Goal: Information Seeking & Learning: Find specific fact

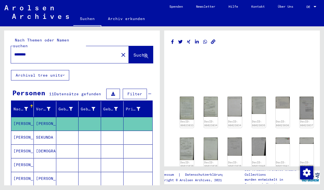
click at [118, 49] on button "close" at bounding box center [123, 54] width 11 height 11
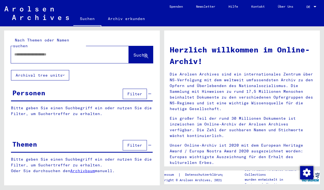
click at [102, 52] on input "text" at bounding box center [63, 55] width 98 height 6
click at [140, 52] on span "Suche" at bounding box center [140, 54] width 14 height 5
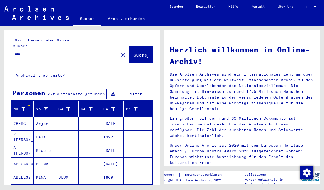
click at [15, 52] on input "****" at bounding box center [63, 55] width 98 height 6
type input "**********"
click at [142, 52] on span "Suche" at bounding box center [140, 54] width 14 height 5
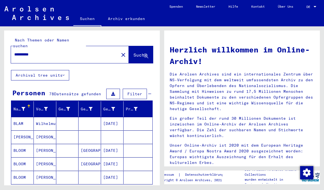
click at [133, 91] on span "Filter" at bounding box center [134, 93] width 15 height 5
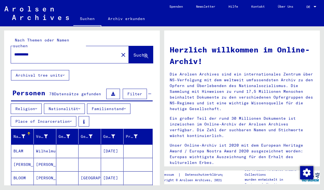
click at [71, 119] on icon at bounding box center [71, 121] width 2 height 4
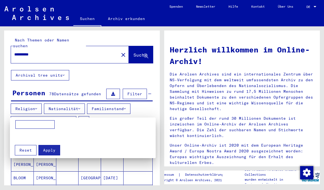
click at [124, 137] on mat-grid-list at bounding box center [84, 137] width 138 height 10
click at [111, 140] on mat-grid-list at bounding box center [84, 137] width 138 height 10
click at [79, 135] on mat-grid-list at bounding box center [84, 137] width 138 height 10
click at [57, 137] on mat-grid-list at bounding box center [84, 137] width 138 height 10
click at [19, 138] on mat-grid-list at bounding box center [84, 137] width 138 height 10
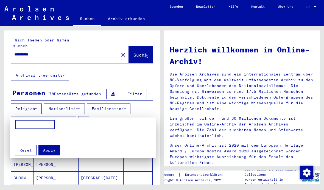
click at [50, 148] on button "Apply" at bounding box center [49, 150] width 22 height 10
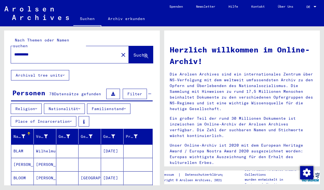
click at [64, 117] on button "Place of Incarceration" at bounding box center [44, 121] width 66 height 10
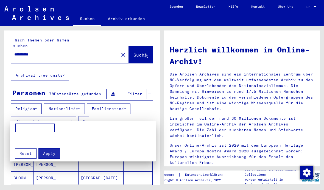
click at [27, 151] on span "Reset" at bounding box center [26, 153] width 12 height 5
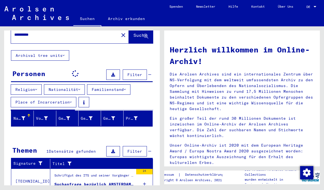
scroll to position [19, 0]
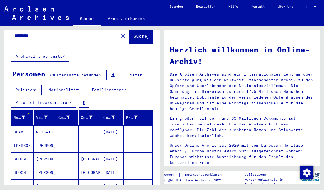
click at [86, 97] on button at bounding box center [84, 102] width 11 height 10
click at [147, 98] on div "Religion Nationalität Familienstand Place of Incarceration" at bounding box center [82, 97] width 156 height 25
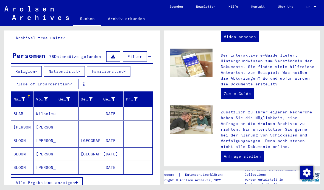
scroll to position [37, 0]
click at [152, 73] on div "Religion Nationalität Familienstand Place of Incarceration" at bounding box center [82, 78] width 156 height 25
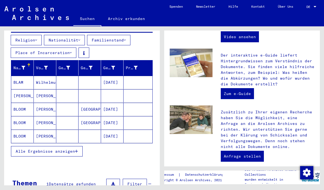
click at [79, 146] on button "Alle Ergebnisse anzeigen" at bounding box center [47, 151] width 72 height 10
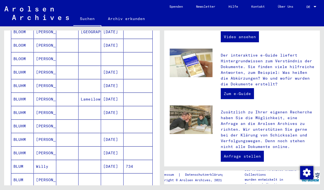
scroll to position [166, 0]
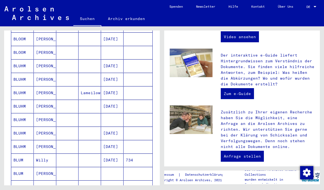
click at [101, 155] on mat-cell at bounding box center [90, 160] width 23 height 13
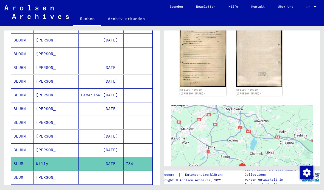
scroll to position [91, 0]
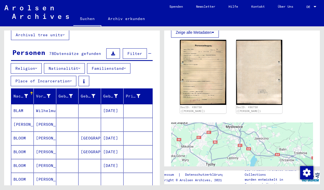
click at [122, 118] on mat-cell at bounding box center [112, 124] width 23 height 13
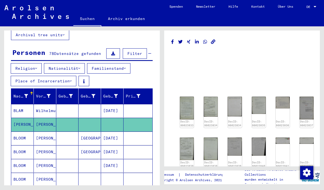
click at [187, 107] on img at bounding box center [187, 108] width 14 height 23
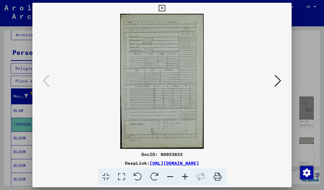
click at [277, 79] on icon at bounding box center [278, 80] width 7 height 13
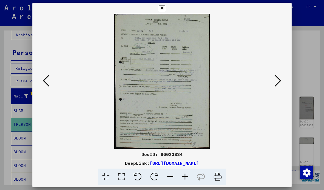
click at [277, 84] on icon at bounding box center [278, 80] width 7 height 13
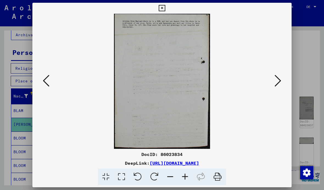
click at [165, 8] on icon at bounding box center [162, 8] width 6 height 7
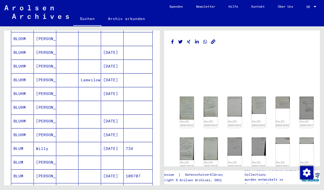
click at [106, 144] on mat-cell "[DATE]" at bounding box center [112, 148] width 23 height 13
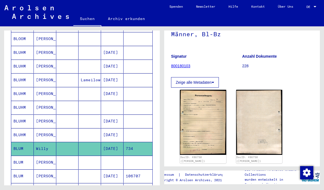
scroll to position [41, 0]
click at [187, 127] on img at bounding box center [203, 122] width 46 height 65
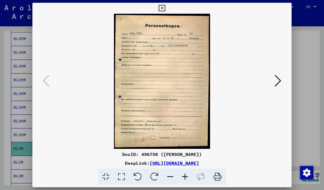
click at [167, 13] on button at bounding box center [162, 8] width 10 height 11
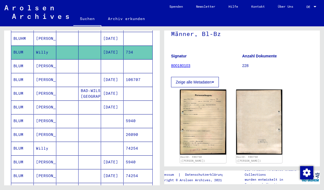
scroll to position [277, 0]
click at [115, 143] on mat-cell at bounding box center [112, 148] width 23 height 13
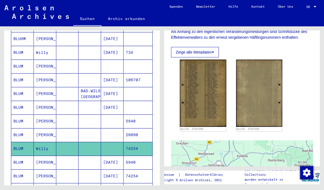
scroll to position [136, 0]
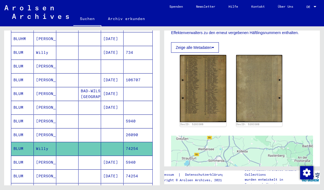
click at [220, 85] on img at bounding box center [203, 88] width 46 height 67
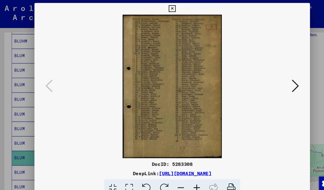
click at [278, 84] on icon at bounding box center [278, 80] width 7 height 13
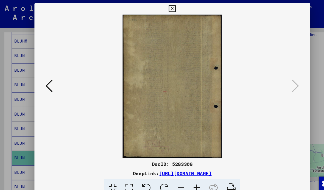
click at [165, 6] on icon at bounding box center [162, 8] width 6 height 7
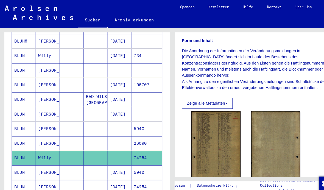
scroll to position [85, 0]
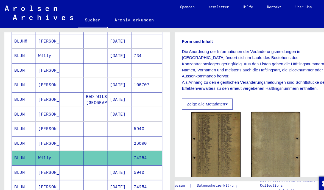
click at [214, 93] on button "Zeige alle Metadaten" at bounding box center [195, 98] width 48 height 10
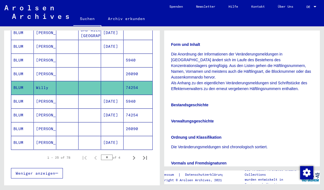
scroll to position [346, 0]
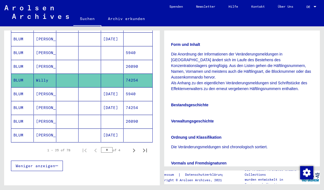
click at [136, 147] on icon "Next page" at bounding box center [134, 151] width 8 height 8
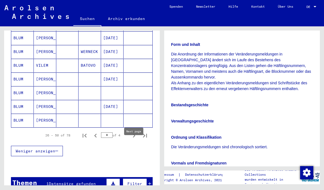
scroll to position [360, 0]
click at [134, 134] on icon "Next page" at bounding box center [134, 136] width 2 height 4
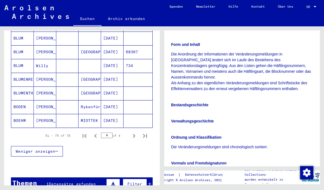
click at [138, 100] on mat-cell at bounding box center [138, 106] width 29 height 13
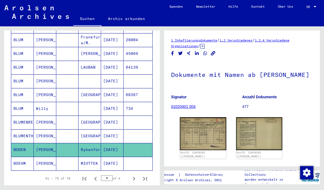
scroll to position [316, 0]
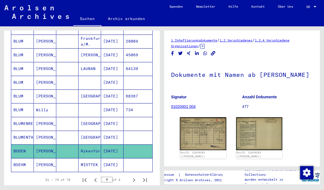
click at [106, 103] on mat-cell "[DATE]" at bounding box center [112, 109] width 23 height 13
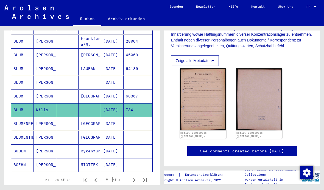
scroll to position [111, 0]
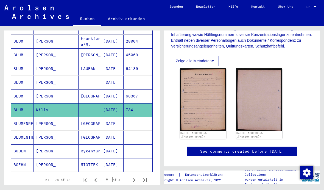
click at [215, 106] on img at bounding box center [203, 99] width 46 height 62
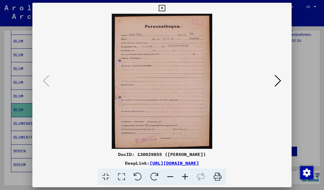
click at [272, 85] on img at bounding box center [162, 81] width 222 height 135
click at [277, 83] on icon at bounding box center [278, 80] width 7 height 13
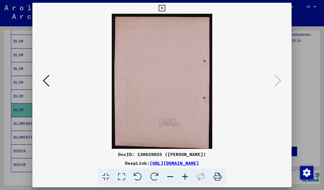
click at [165, 8] on icon at bounding box center [162, 8] width 6 height 7
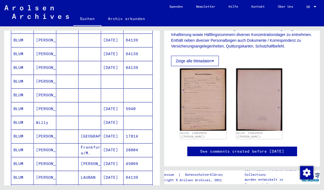
scroll to position [206, 0]
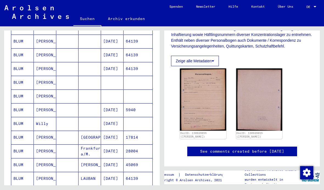
click at [126, 117] on mat-cell at bounding box center [138, 123] width 29 height 13
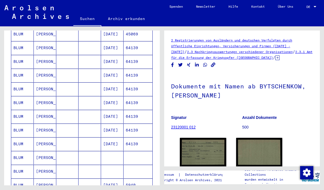
scroll to position [115, 0]
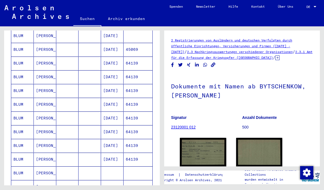
click at [129, 112] on mat-cell "64139" at bounding box center [138, 118] width 29 height 13
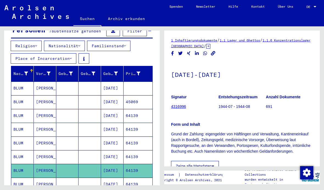
scroll to position [63, 0]
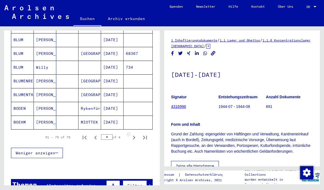
click at [134, 136] on icon "Next page" at bounding box center [134, 138] width 2 height 4
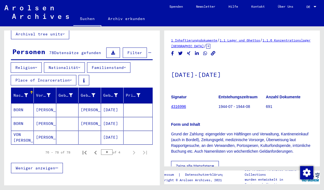
scroll to position [41, 0]
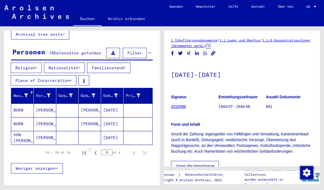
click at [95, 151] on icon "Previous page" at bounding box center [95, 153] width 2 height 4
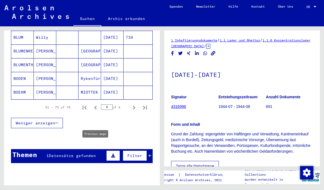
scroll to position [388, 0]
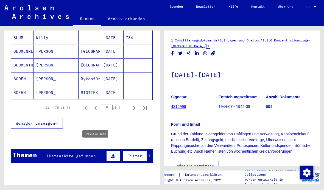
click at [85, 104] on icon "First page" at bounding box center [85, 108] width 8 height 8
type input "*"
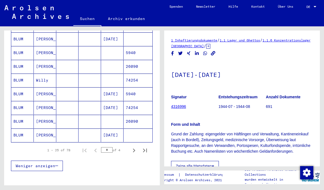
scroll to position [344, 0]
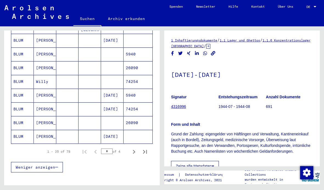
click at [112, 75] on mat-cell at bounding box center [112, 81] width 23 height 13
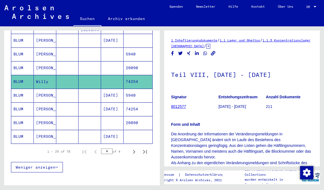
click at [181, 107] on link "8012577" at bounding box center [178, 106] width 15 height 4
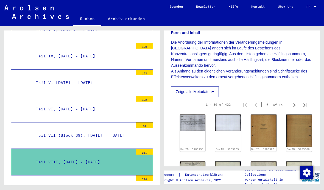
scroll to position [99, 0]
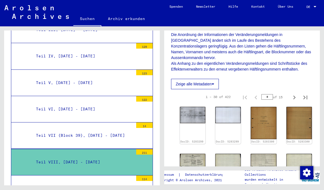
click at [190, 110] on img at bounding box center [193, 115] width 26 height 16
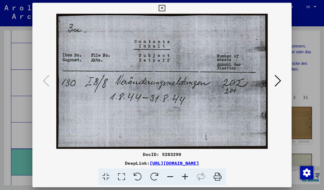
click at [279, 80] on icon at bounding box center [278, 80] width 7 height 13
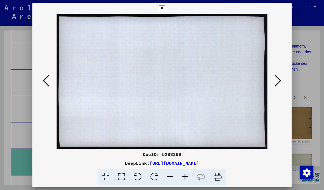
click at [280, 84] on icon at bounding box center [278, 80] width 7 height 13
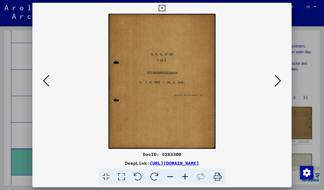
click at [277, 80] on icon at bounding box center [278, 80] width 7 height 13
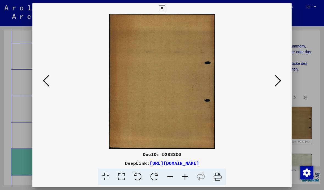
click at [277, 80] on icon at bounding box center [278, 80] width 7 height 13
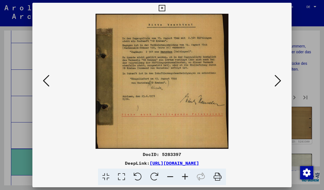
click at [280, 80] on icon at bounding box center [278, 80] width 7 height 13
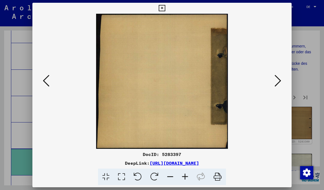
click at [281, 82] on icon at bounding box center [278, 80] width 7 height 13
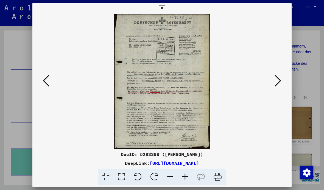
click at [279, 80] on icon at bounding box center [278, 80] width 7 height 13
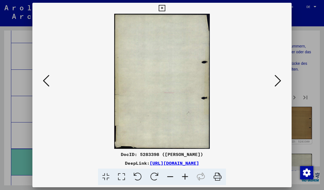
click at [275, 78] on icon at bounding box center [278, 80] width 7 height 13
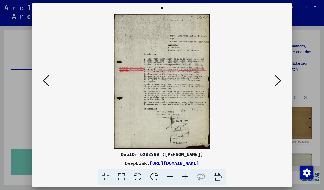
click at [277, 82] on icon at bounding box center [278, 80] width 7 height 13
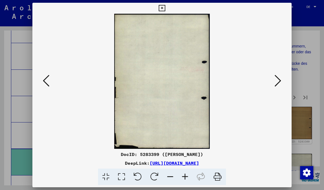
click at [277, 84] on icon at bounding box center [278, 80] width 7 height 13
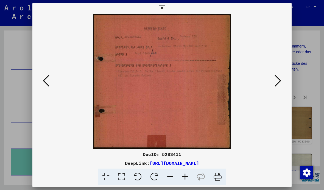
click at [279, 85] on icon at bounding box center [278, 80] width 7 height 13
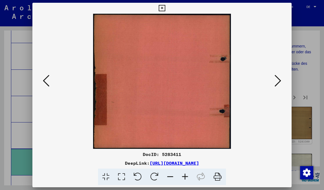
click at [275, 80] on icon at bounding box center [278, 80] width 7 height 13
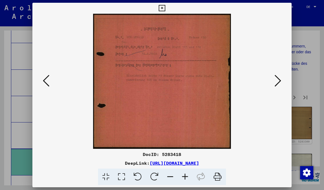
click at [277, 82] on icon at bounding box center [278, 80] width 7 height 13
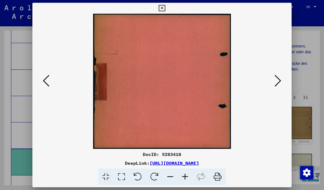
click at [276, 80] on icon at bounding box center [278, 80] width 7 height 13
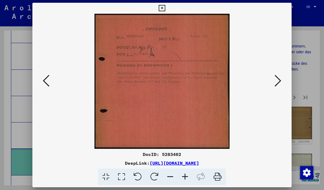
click at [277, 80] on icon at bounding box center [278, 80] width 7 height 13
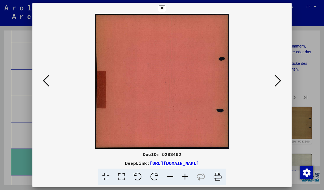
click at [278, 80] on icon at bounding box center [278, 80] width 7 height 13
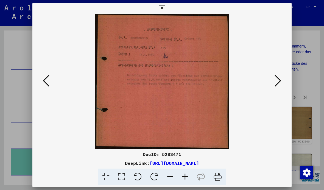
click at [279, 79] on icon at bounding box center [278, 80] width 7 height 13
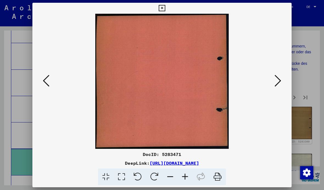
click at [278, 77] on icon at bounding box center [278, 80] width 7 height 13
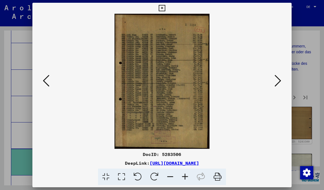
click at [279, 78] on icon at bounding box center [278, 80] width 7 height 13
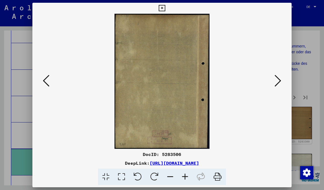
click at [52, 84] on img at bounding box center [162, 81] width 222 height 135
click at [46, 82] on icon at bounding box center [46, 80] width 7 height 13
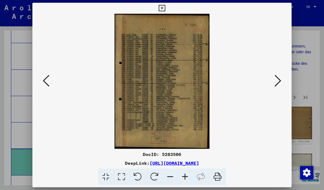
click at [277, 77] on icon at bounding box center [278, 80] width 7 height 13
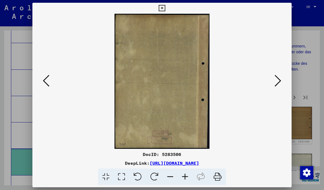
click at [277, 79] on icon at bounding box center [278, 80] width 7 height 13
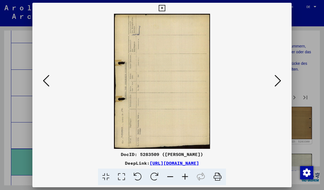
click at [278, 77] on icon at bounding box center [278, 80] width 7 height 13
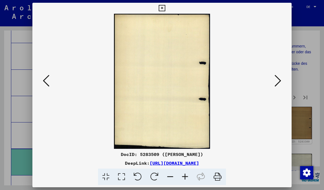
click at [277, 74] on button at bounding box center [278, 81] width 10 height 16
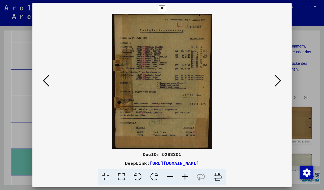
click at [277, 78] on icon at bounding box center [278, 80] width 7 height 13
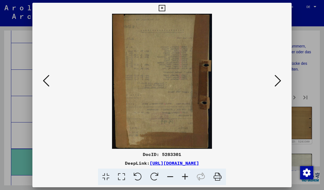
click at [278, 80] on icon at bounding box center [278, 80] width 7 height 13
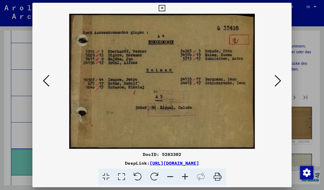
click at [274, 76] on button at bounding box center [278, 81] width 10 height 16
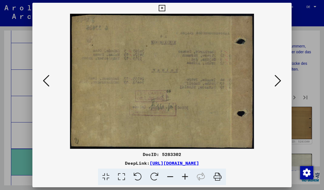
click at [280, 76] on icon at bounding box center [278, 80] width 7 height 13
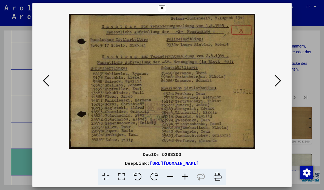
click at [280, 76] on icon at bounding box center [278, 80] width 7 height 13
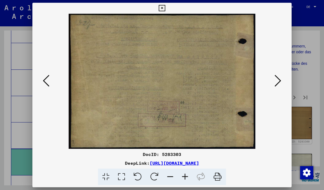
click at [280, 82] on icon at bounding box center [278, 80] width 7 height 13
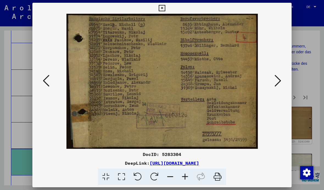
click at [281, 77] on icon at bounding box center [278, 80] width 7 height 13
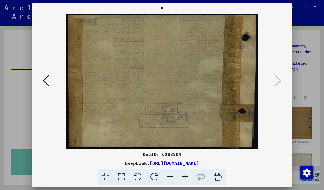
click at [165, 10] on icon at bounding box center [162, 8] width 6 height 7
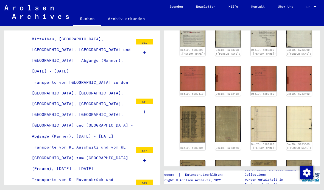
scroll to position [1495, 0]
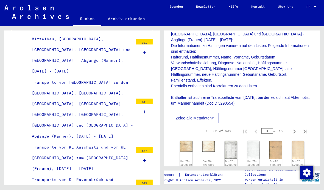
scroll to position [143, 0]
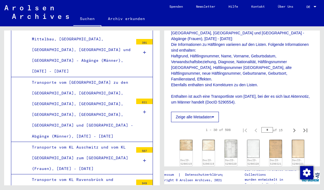
click at [187, 140] on div "DocID: 5290319" at bounding box center [186, 153] width 13 height 26
click at [180, 140] on div "DocID: 5290319" at bounding box center [186, 153] width 13 height 26
click at [186, 140] on img at bounding box center [186, 145] width 13 height 10
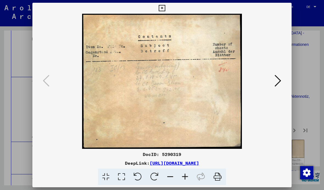
click at [283, 80] on button at bounding box center [278, 81] width 10 height 16
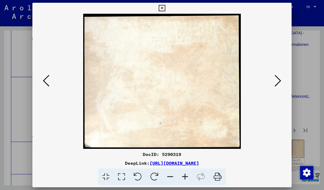
click at [282, 81] on button at bounding box center [278, 81] width 10 height 16
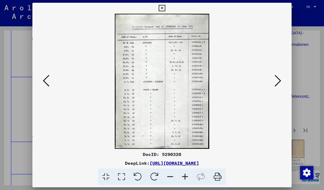
click at [282, 79] on button at bounding box center [278, 81] width 10 height 16
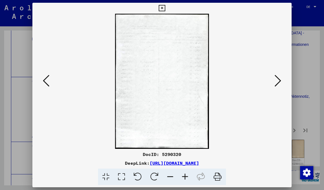
click at [279, 81] on icon at bounding box center [278, 80] width 7 height 13
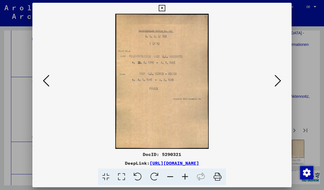
click at [280, 80] on icon at bounding box center [278, 80] width 7 height 13
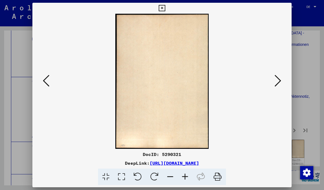
click at [281, 81] on icon at bounding box center [278, 80] width 7 height 13
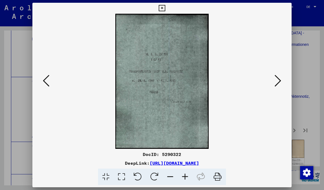
click at [281, 81] on icon at bounding box center [278, 80] width 7 height 13
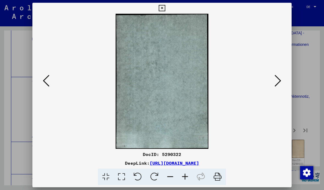
click at [282, 83] on button at bounding box center [278, 81] width 10 height 16
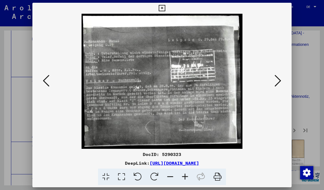
click at [278, 77] on icon at bounding box center [278, 80] width 7 height 13
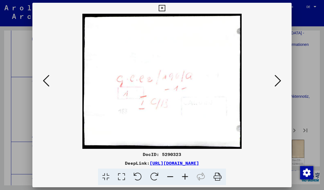
click at [279, 77] on icon at bounding box center [278, 80] width 7 height 13
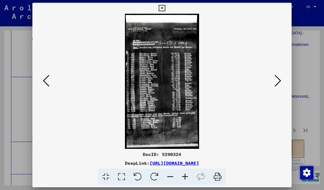
click at [276, 75] on icon at bounding box center [278, 80] width 7 height 13
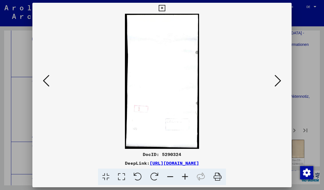
click at [278, 79] on icon at bounding box center [278, 80] width 7 height 13
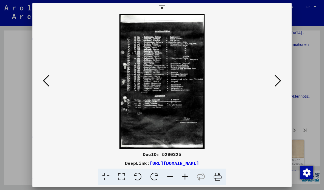
click at [165, 8] on icon at bounding box center [162, 8] width 6 height 7
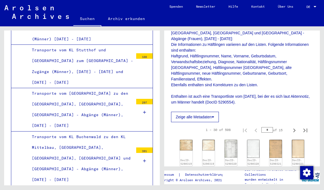
scroll to position [1385, 0]
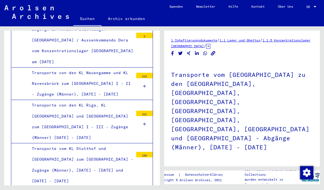
scroll to position [1288, 0]
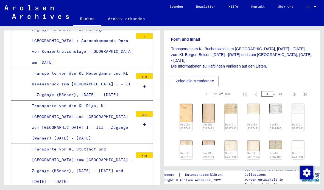
scroll to position [113, 0]
click at [188, 121] on img at bounding box center [186, 113] width 13 height 18
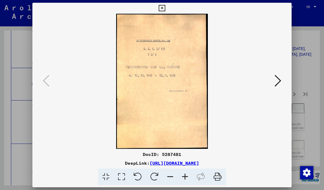
click at [277, 78] on icon at bounding box center [278, 80] width 7 height 13
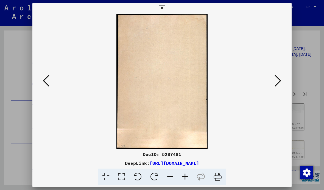
click at [276, 86] on icon at bounding box center [278, 80] width 7 height 13
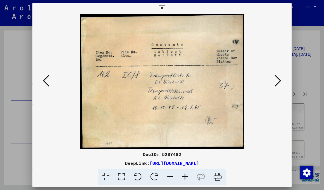
click at [271, 85] on img at bounding box center [162, 81] width 222 height 135
click at [279, 80] on icon at bounding box center [278, 80] width 7 height 13
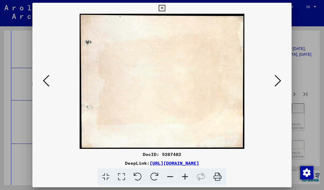
click at [277, 82] on icon at bounding box center [278, 80] width 7 height 13
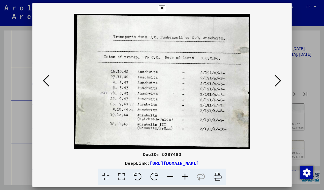
click at [279, 80] on icon at bounding box center [278, 80] width 7 height 13
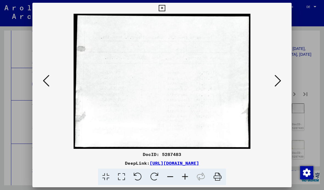
click at [280, 77] on icon at bounding box center [278, 80] width 7 height 13
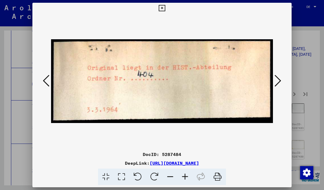
click at [282, 76] on button at bounding box center [278, 81] width 10 height 16
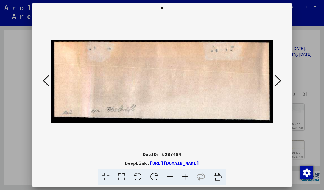
click at [280, 86] on icon at bounding box center [278, 80] width 7 height 13
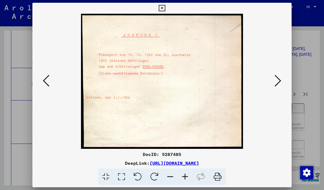
click at [274, 84] on button at bounding box center [278, 81] width 10 height 16
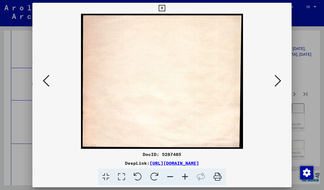
click at [274, 84] on button at bounding box center [278, 81] width 10 height 16
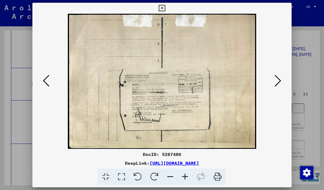
click at [279, 80] on icon at bounding box center [278, 80] width 7 height 13
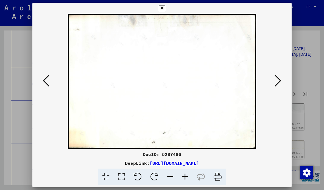
click at [281, 84] on icon at bounding box center [278, 80] width 7 height 13
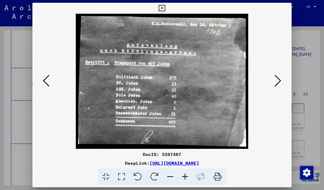
click at [280, 77] on icon at bounding box center [278, 80] width 7 height 13
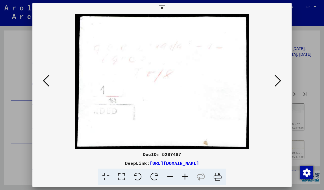
click at [281, 78] on icon at bounding box center [278, 80] width 7 height 13
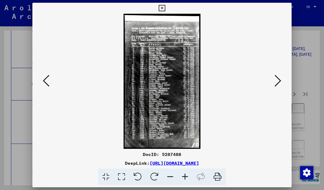
click at [277, 78] on icon at bounding box center [278, 80] width 7 height 13
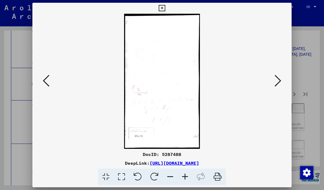
click at [277, 80] on icon at bounding box center [278, 80] width 7 height 13
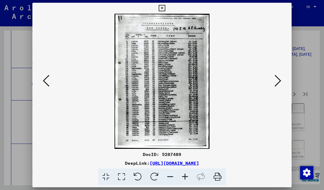
click at [275, 84] on icon at bounding box center [278, 80] width 7 height 13
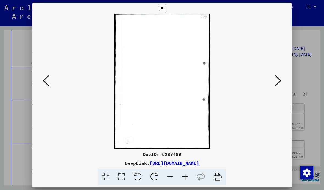
click at [44, 83] on icon at bounding box center [46, 80] width 7 height 13
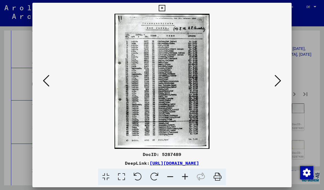
click at [269, 79] on img at bounding box center [162, 81] width 222 height 135
click at [274, 83] on button at bounding box center [278, 81] width 10 height 16
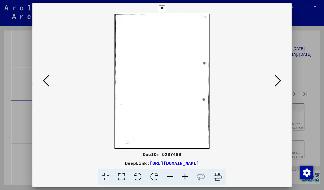
click at [280, 80] on icon at bounding box center [278, 80] width 7 height 13
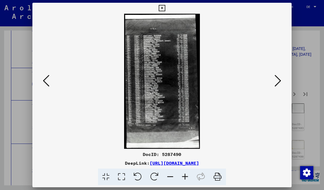
click at [276, 78] on icon at bounding box center [278, 80] width 7 height 13
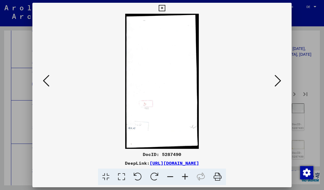
click at [276, 78] on icon at bounding box center [278, 80] width 7 height 13
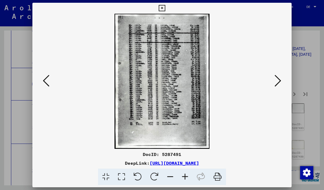
click at [278, 78] on icon at bounding box center [278, 80] width 7 height 13
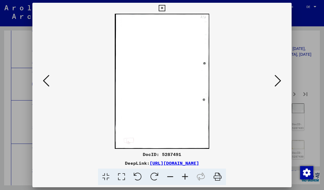
click at [278, 80] on icon at bounding box center [278, 80] width 7 height 13
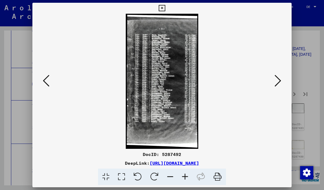
click at [278, 80] on icon at bounding box center [278, 80] width 7 height 13
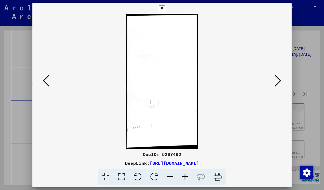
click at [279, 79] on icon at bounding box center [278, 80] width 7 height 13
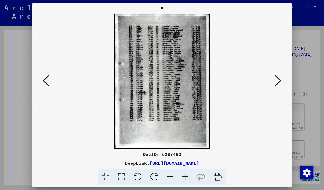
click at [278, 78] on icon at bounding box center [278, 80] width 7 height 13
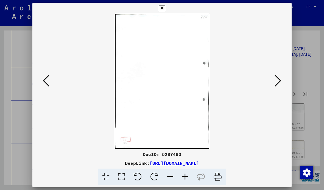
click at [279, 78] on icon at bounding box center [278, 80] width 7 height 13
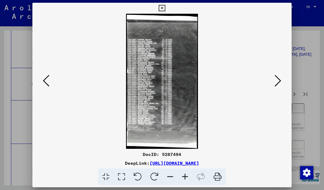
click at [280, 79] on icon at bounding box center [278, 80] width 7 height 13
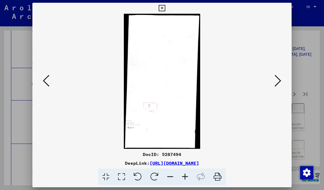
click at [278, 81] on icon at bounding box center [278, 80] width 7 height 13
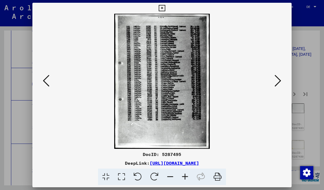
click at [279, 80] on icon at bounding box center [278, 80] width 7 height 13
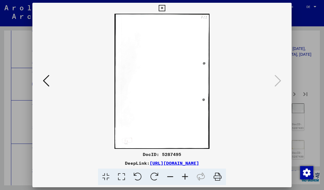
click at [283, 79] on div at bounding box center [161, 81] width 259 height 135
click at [291, 19] on div at bounding box center [161, 81] width 259 height 135
click at [165, 6] on icon at bounding box center [162, 8] width 6 height 7
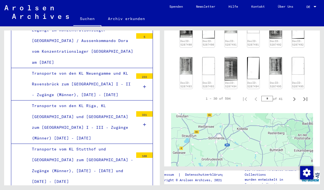
scroll to position [299, 0]
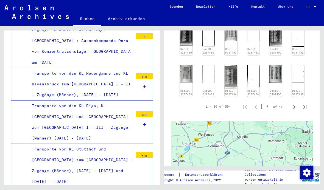
click at [295, 106] on icon "Next page" at bounding box center [295, 107] width 8 height 8
type input "*"
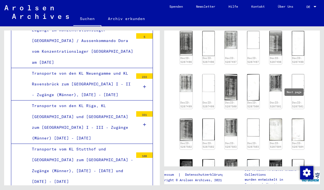
scroll to position [187, 0]
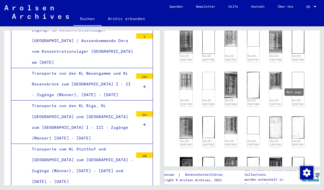
click at [275, 127] on img at bounding box center [275, 127] width 13 height 22
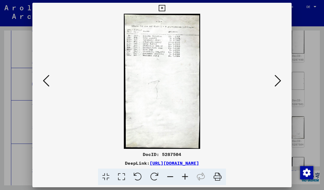
click at [56, 84] on img at bounding box center [162, 81] width 222 height 135
click at [51, 87] on button at bounding box center [46, 81] width 10 height 16
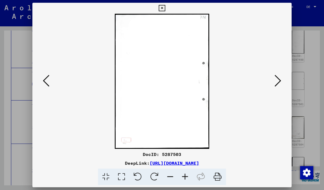
click at [53, 86] on img at bounding box center [162, 81] width 222 height 135
click at [46, 89] on button at bounding box center [46, 81] width 10 height 16
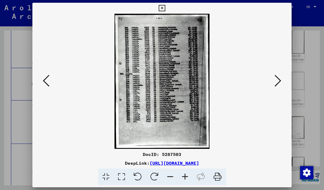
click at [48, 88] on button at bounding box center [46, 81] width 10 height 16
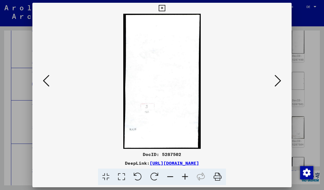
click at [50, 87] on button at bounding box center [46, 81] width 10 height 16
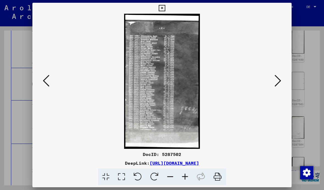
click at [165, 8] on icon at bounding box center [162, 8] width 6 height 7
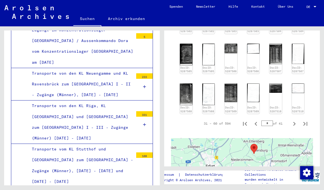
scroll to position [302, 0]
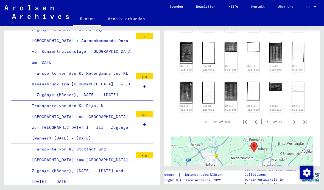
click at [291, 121] on icon "Next page" at bounding box center [295, 122] width 8 height 8
type input "*"
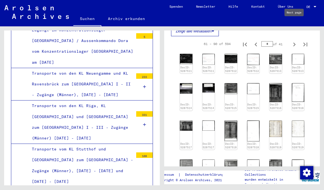
scroll to position [162, 0]
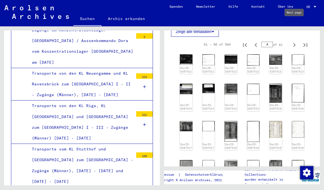
click at [203, 92] on img at bounding box center [208, 88] width 13 height 9
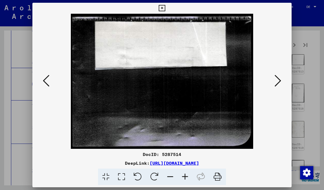
click at [47, 78] on icon at bounding box center [46, 80] width 7 height 13
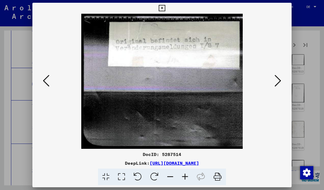
click at [165, 11] on icon at bounding box center [162, 8] width 6 height 7
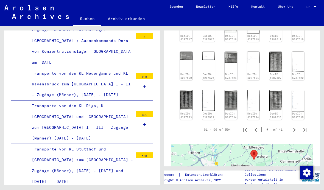
scroll to position [271, 0]
click at [295, 127] on icon "Next page" at bounding box center [295, 130] width 8 height 8
type input "*"
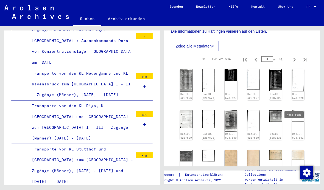
scroll to position [132, 0]
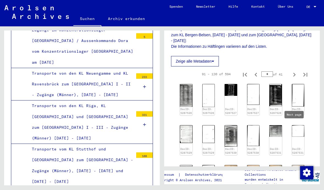
click at [187, 133] on img at bounding box center [186, 134] width 13 height 18
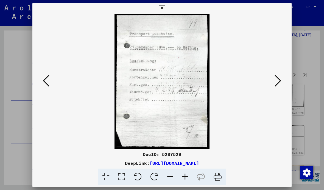
click at [280, 78] on icon at bounding box center [278, 80] width 7 height 13
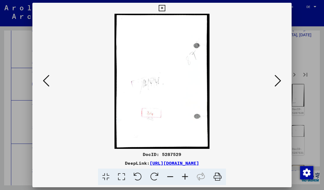
click at [280, 81] on icon at bounding box center [278, 80] width 7 height 13
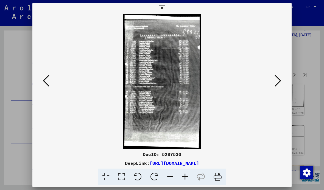
click at [279, 80] on icon at bounding box center [278, 80] width 7 height 13
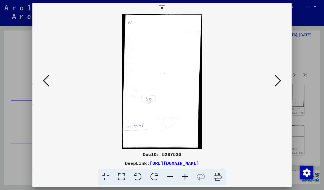
click at [282, 76] on button at bounding box center [278, 81] width 10 height 16
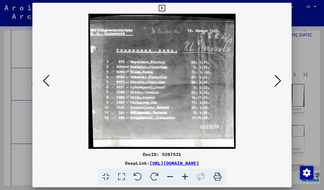
click at [277, 80] on icon at bounding box center [278, 80] width 7 height 13
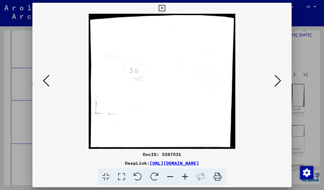
click at [281, 80] on icon at bounding box center [278, 80] width 7 height 13
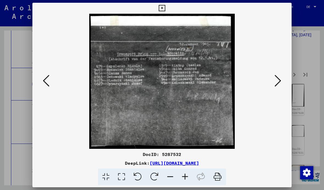
click at [279, 77] on icon at bounding box center [278, 80] width 7 height 13
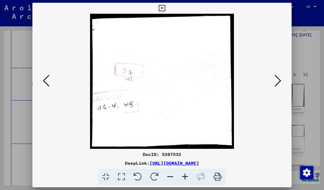
click at [277, 77] on icon at bounding box center [278, 80] width 7 height 13
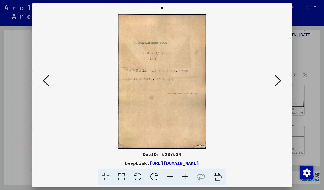
click at [277, 78] on icon at bounding box center [278, 80] width 7 height 13
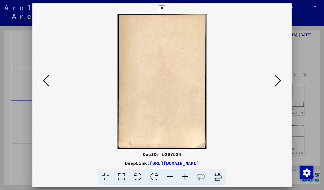
click at [51, 73] on button at bounding box center [46, 81] width 10 height 16
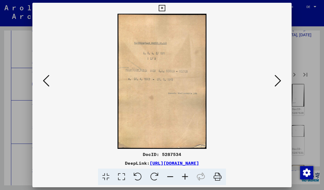
click at [165, 9] on icon at bounding box center [162, 8] width 6 height 7
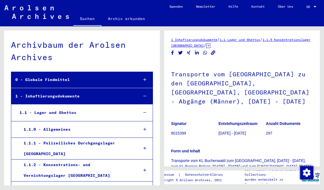
scroll to position [0, 0]
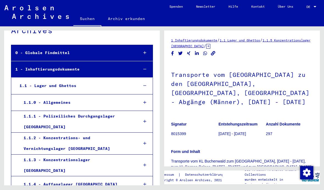
scroll to position [3, 0]
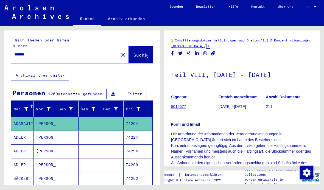
click at [120, 52] on mat-icon "close" at bounding box center [123, 55] width 7 height 7
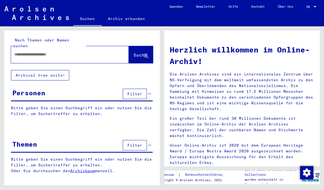
click at [104, 52] on input "text" at bounding box center [63, 55] width 98 height 6
type input "**********"
click at [150, 46] on button "Suche" at bounding box center [141, 54] width 24 height 17
click at [140, 52] on span "Suche" at bounding box center [140, 54] width 14 height 5
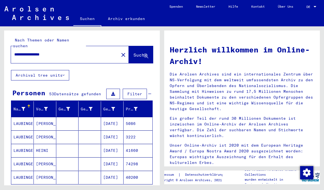
click at [110, 120] on mat-cell "[DATE]" at bounding box center [112, 123] width 23 height 13
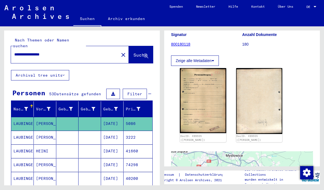
scroll to position [60, 0]
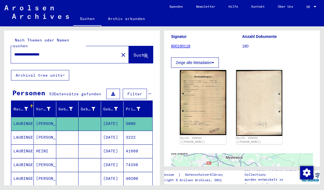
click at [204, 109] on img at bounding box center [203, 102] width 46 height 65
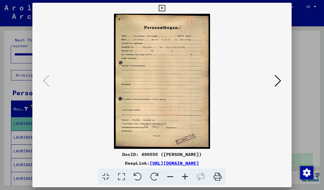
click at [278, 81] on icon at bounding box center [278, 80] width 7 height 13
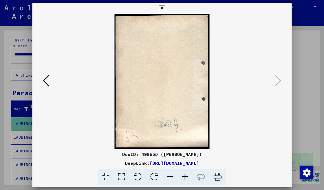
click at [165, 7] on icon at bounding box center [162, 8] width 6 height 7
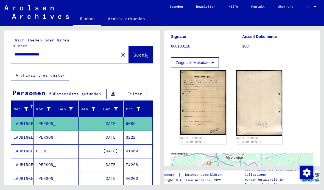
click at [76, 131] on mat-cell at bounding box center [67, 137] width 23 height 13
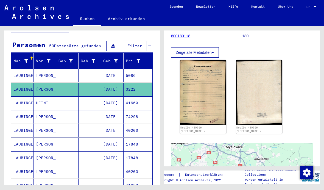
scroll to position [58, 0]
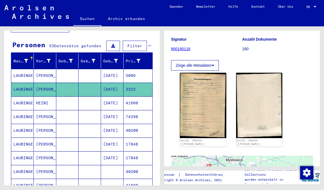
click at [216, 118] on img at bounding box center [203, 105] width 46 height 65
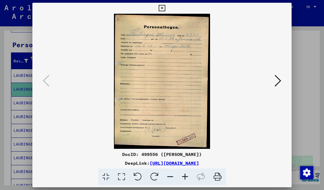
click at [280, 78] on icon at bounding box center [278, 80] width 7 height 13
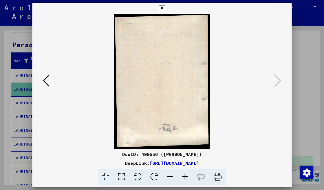
click at [42, 82] on button at bounding box center [46, 81] width 10 height 16
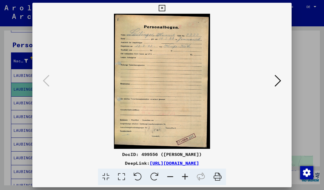
click at [293, 4] on div at bounding box center [162, 95] width 324 height 190
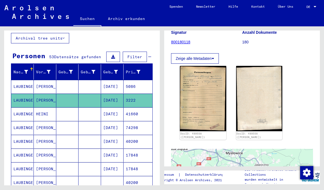
scroll to position [35, 0]
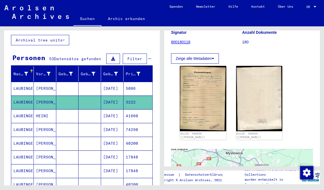
click at [204, 104] on img at bounding box center [203, 98] width 46 height 65
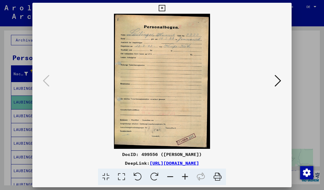
click at [165, 7] on icon at bounding box center [162, 8] width 6 height 7
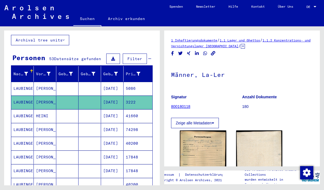
scroll to position [0, 0]
click at [212, 122] on button "Zeige alle Metadaten" at bounding box center [195, 123] width 48 height 10
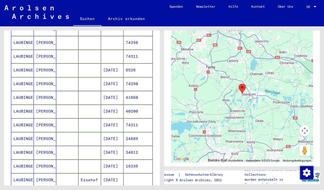
scroll to position [205, 0]
click at [114, 121] on mat-cell "[DATE]" at bounding box center [112, 124] width 23 height 13
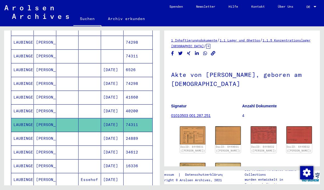
click at [193, 138] on img at bounding box center [193, 135] width 26 height 18
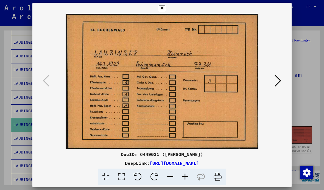
click at [165, 9] on icon at bounding box center [162, 8] width 6 height 7
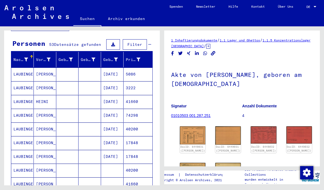
scroll to position [49, 0]
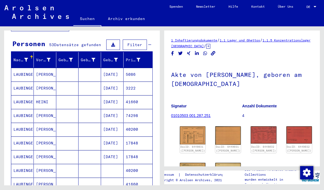
click at [142, 111] on mat-cell "74298" at bounding box center [138, 115] width 29 height 13
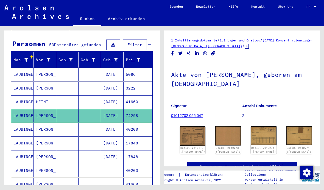
click at [143, 82] on mat-cell "3222" at bounding box center [138, 88] width 29 height 13
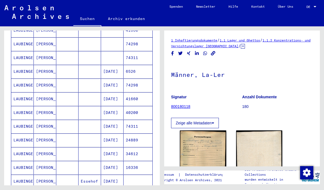
scroll to position [203, 0]
click at [139, 120] on mat-cell "74311" at bounding box center [138, 126] width 29 height 13
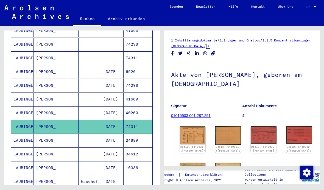
click at [188, 134] on img at bounding box center [193, 135] width 26 height 18
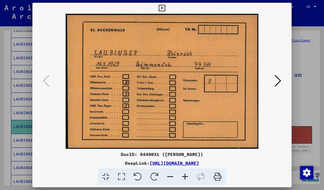
click at [167, 13] on button at bounding box center [162, 8] width 10 height 11
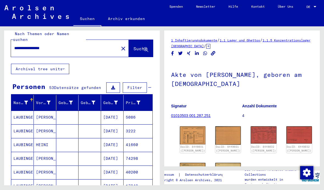
scroll to position [18, 0]
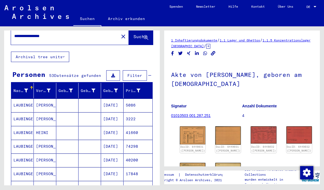
click at [142, 112] on mat-cell "3222" at bounding box center [138, 118] width 29 height 13
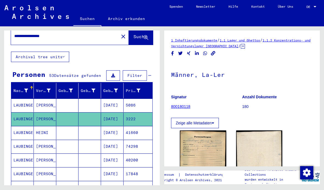
click at [211, 165] on img at bounding box center [203, 162] width 46 height 65
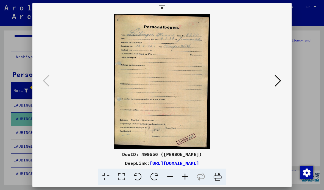
click at [167, 12] on button at bounding box center [162, 8] width 10 height 11
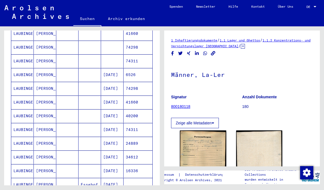
scroll to position [200, 0]
click at [142, 125] on mat-cell "74311" at bounding box center [138, 129] width 29 height 13
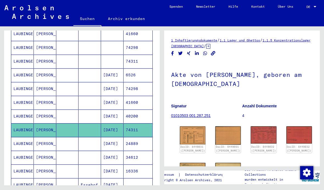
click at [193, 135] on img at bounding box center [193, 135] width 26 height 18
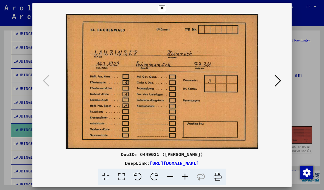
click at [280, 78] on icon at bounding box center [278, 80] width 7 height 13
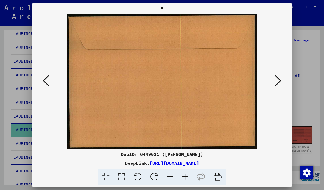
click at [281, 77] on icon at bounding box center [278, 80] width 7 height 13
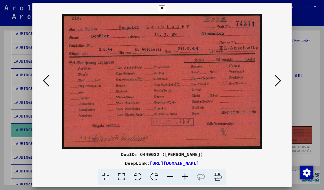
click at [280, 81] on icon at bounding box center [278, 80] width 7 height 13
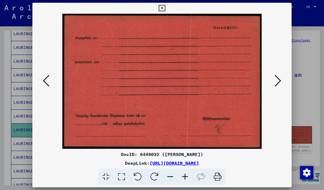
click at [279, 79] on icon at bounding box center [278, 80] width 7 height 13
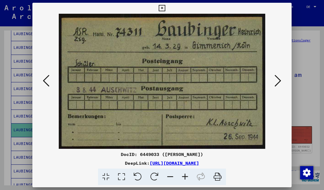
click at [283, 82] on button at bounding box center [278, 81] width 10 height 16
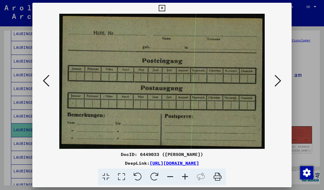
click at [283, 82] on button at bounding box center [278, 81] width 10 height 16
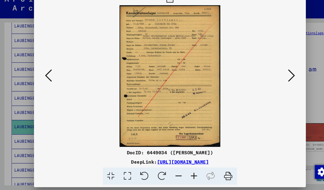
click at [281, 74] on icon at bounding box center [278, 80] width 7 height 13
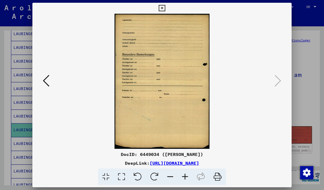
click at [287, 81] on div at bounding box center [161, 81] width 259 height 135
click at [165, 11] on icon at bounding box center [162, 8] width 6 height 7
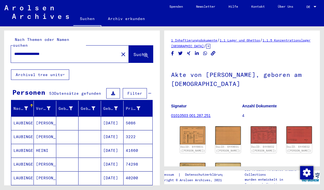
scroll to position [1, 0]
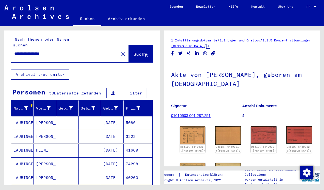
click at [113, 105] on div "Geburtsdatum" at bounding box center [110, 108] width 15 height 6
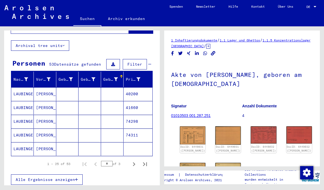
scroll to position [29, 0]
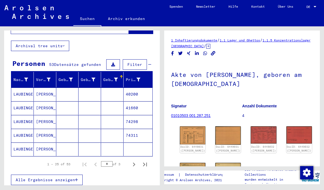
click at [135, 163] on icon "Next page" at bounding box center [134, 165] width 2 height 4
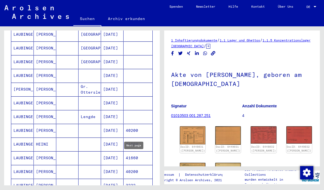
scroll to position [254, 0]
click at [134, 98] on mat-cell at bounding box center [138, 102] width 29 height 13
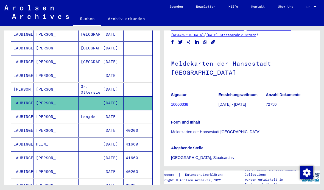
scroll to position [12, 0]
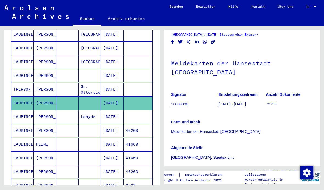
click at [133, 114] on mat-cell at bounding box center [138, 116] width 29 height 13
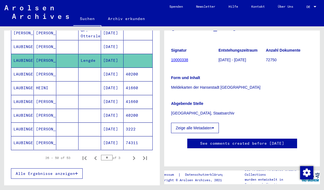
scroll to position [313, 0]
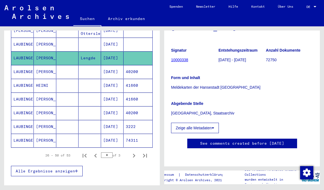
click at [139, 121] on mat-cell "3222" at bounding box center [138, 126] width 29 height 13
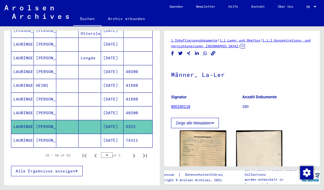
click at [141, 134] on mat-cell "74311" at bounding box center [138, 140] width 29 height 13
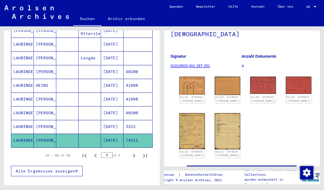
scroll to position [50, 1]
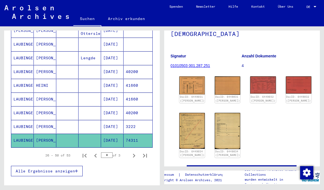
click at [133, 152] on icon "Next page" at bounding box center [134, 156] width 8 height 8
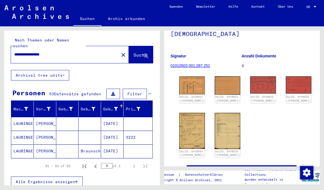
scroll to position [0, 0]
click at [144, 117] on mat-cell at bounding box center [138, 123] width 29 height 13
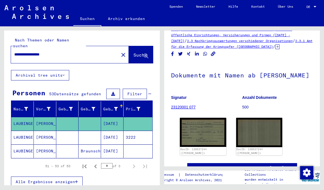
scroll to position [11, 0]
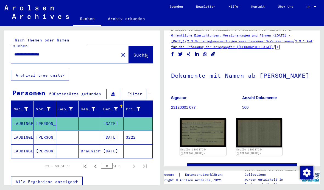
click at [199, 143] on img at bounding box center [203, 132] width 46 height 29
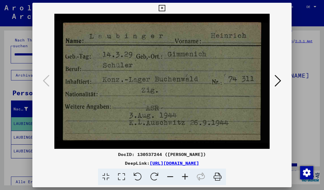
click at [277, 80] on icon at bounding box center [278, 80] width 7 height 13
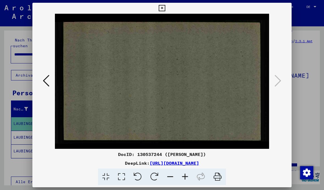
click at [167, 5] on button at bounding box center [162, 8] width 10 height 11
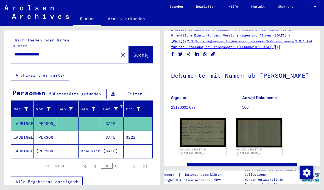
click at [144, 135] on mat-cell "3222" at bounding box center [138, 137] width 29 height 13
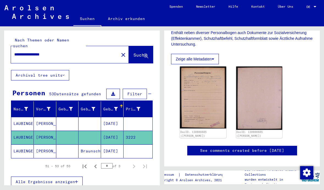
click at [213, 114] on img at bounding box center [203, 97] width 46 height 62
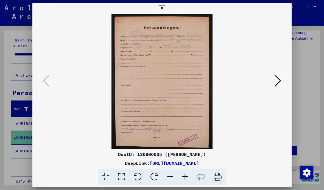
click at [281, 81] on icon at bounding box center [278, 80] width 7 height 13
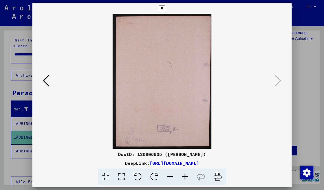
click at [165, 10] on icon at bounding box center [162, 8] width 6 height 7
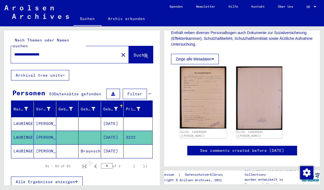
click at [97, 163] on icon "Previous page" at bounding box center [96, 167] width 8 height 8
type input "*"
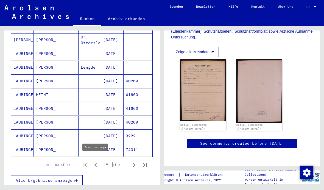
scroll to position [321, 0]
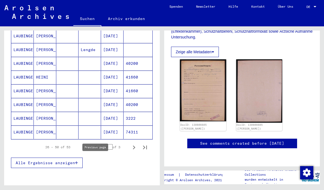
click at [139, 127] on mat-cell "74311" at bounding box center [138, 132] width 29 height 13
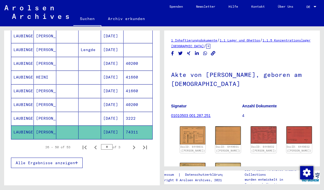
click at [191, 136] on img at bounding box center [193, 135] width 26 height 18
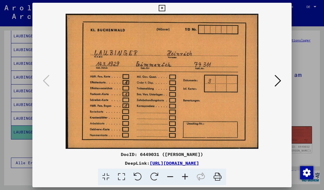
click at [282, 75] on button at bounding box center [278, 81] width 10 height 16
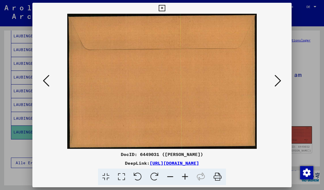
click at [278, 81] on icon at bounding box center [278, 80] width 7 height 13
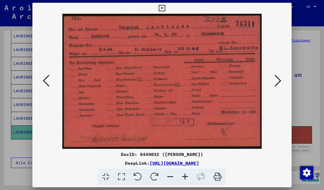
click at [281, 79] on button at bounding box center [278, 81] width 10 height 16
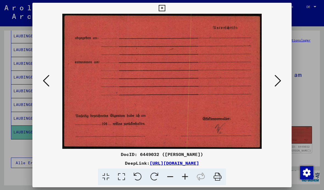
click at [279, 75] on icon at bounding box center [278, 80] width 7 height 13
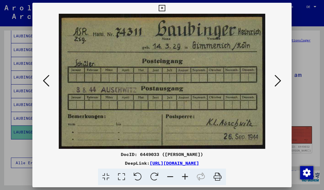
click at [280, 83] on icon at bounding box center [278, 80] width 7 height 13
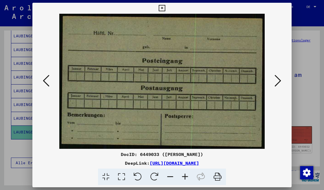
click at [278, 78] on icon at bounding box center [278, 80] width 7 height 13
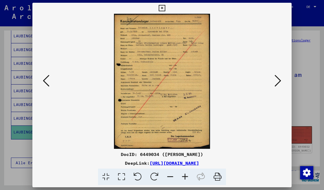
click at [307, 101] on div at bounding box center [162, 95] width 324 height 190
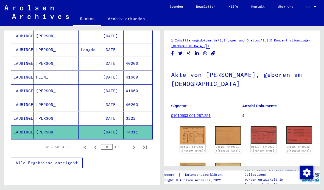
click at [193, 177] on img at bounding box center [193, 181] width 26 height 36
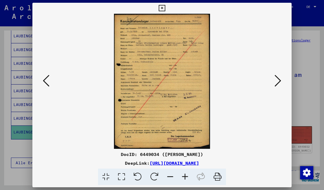
click at [311, 55] on div at bounding box center [162, 95] width 324 height 190
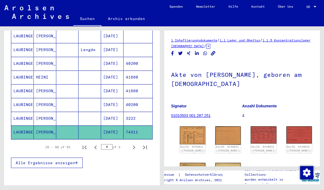
scroll to position [1, 7]
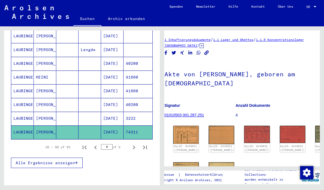
click at [129, 116] on mat-cell "3222" at bounding box center [138, 118] width 29 height 13
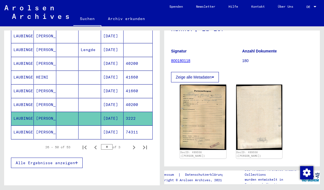
scroll to position [53, 0]
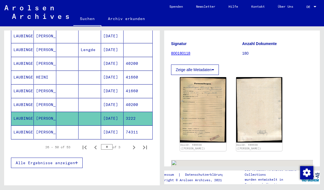
click at [213, 117] on img at bounding box center [203, 109] width 46 height 65
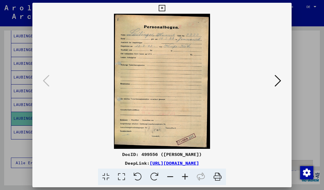
click at [165, 11] on icon at bounding box center [162, 8] width 6 height 7
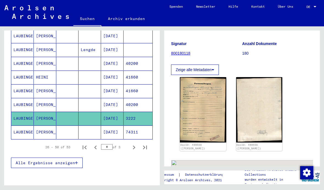
click at [137, 133] on mat-cell "74311" at bounding box center [138, 132] width 29 height 13
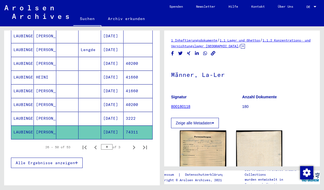
click at [215, 154] on img at bounding box center [203, 162] width 46 height 65
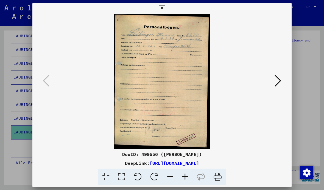
click at [167, 13] on button at bounding box center [162, 8] width 10 height 11
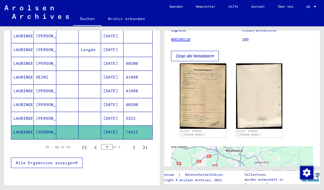
scroll to position [67, 0]
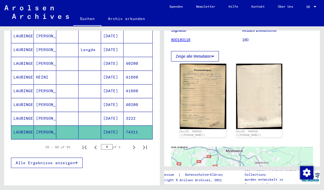
click at [130, 129] on mat-cell "74311" at bounding box center [138, 132] width 29 height 13
click at [144, 113] on mat-cell "3222" at bounding box center [138, 118] width 29 height 13
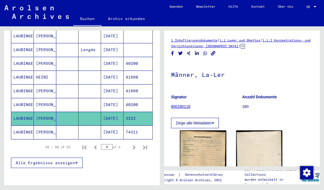
click at [149, 127] on mat-cell "74311" at bounding box center [138, 132] width 29 height 13
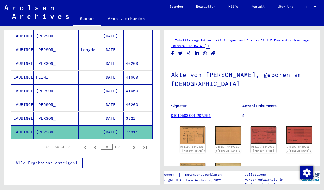
click at [191, 171] on img at bounding box center [193, 181] width 26 height 36
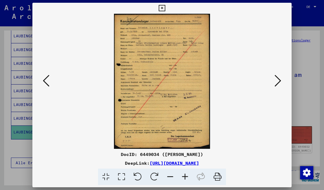
click at [165, 8] on icon at bounding box center [162, 8] width 6 height 7
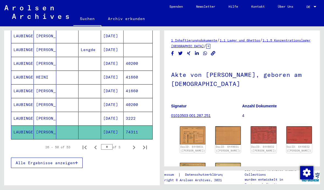
click at [191, 176] on img at bounding box center [193, 181] width 26 height 36
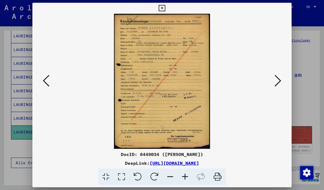
click at [165, 9] on icon at bounding box center [162, 8] width 6 height 7
